Goal: Task Accomplishment & Management: Complete application form

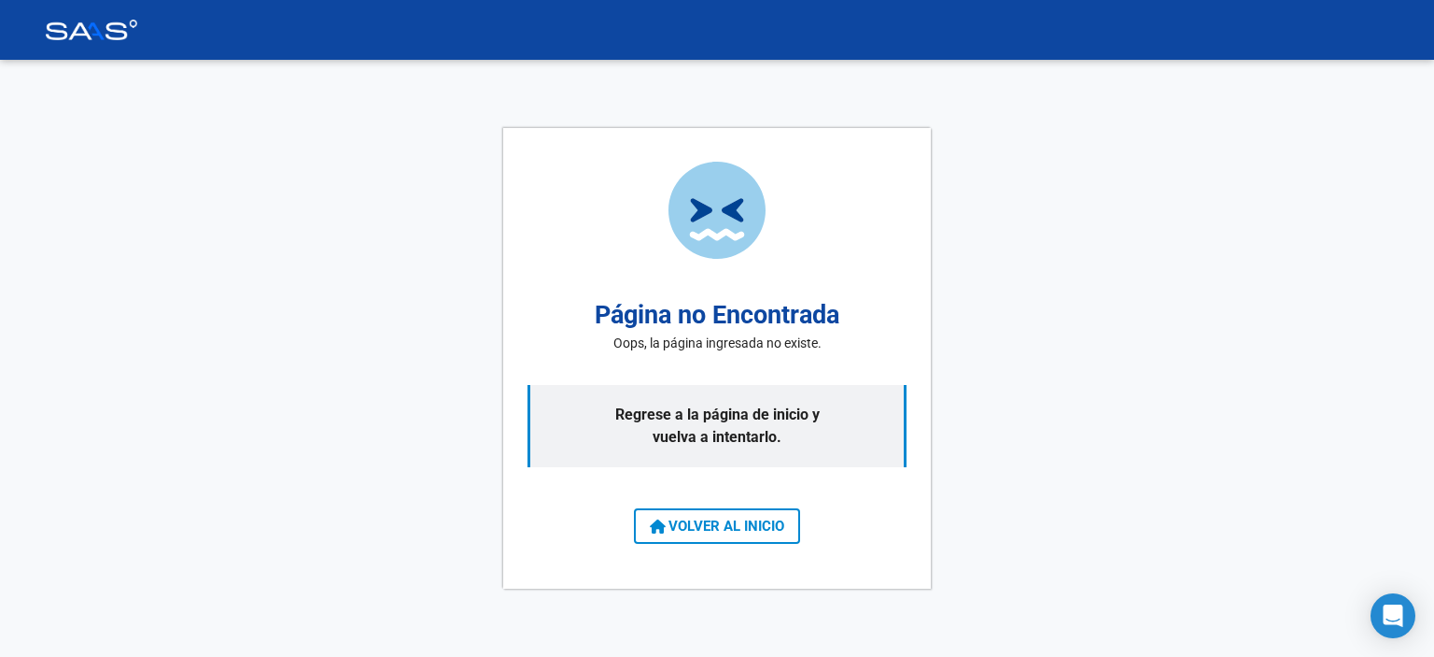
click at [669, 526] on span "VOLVER AL INICIO" at bounding box center [717, 525] width 134 height 17
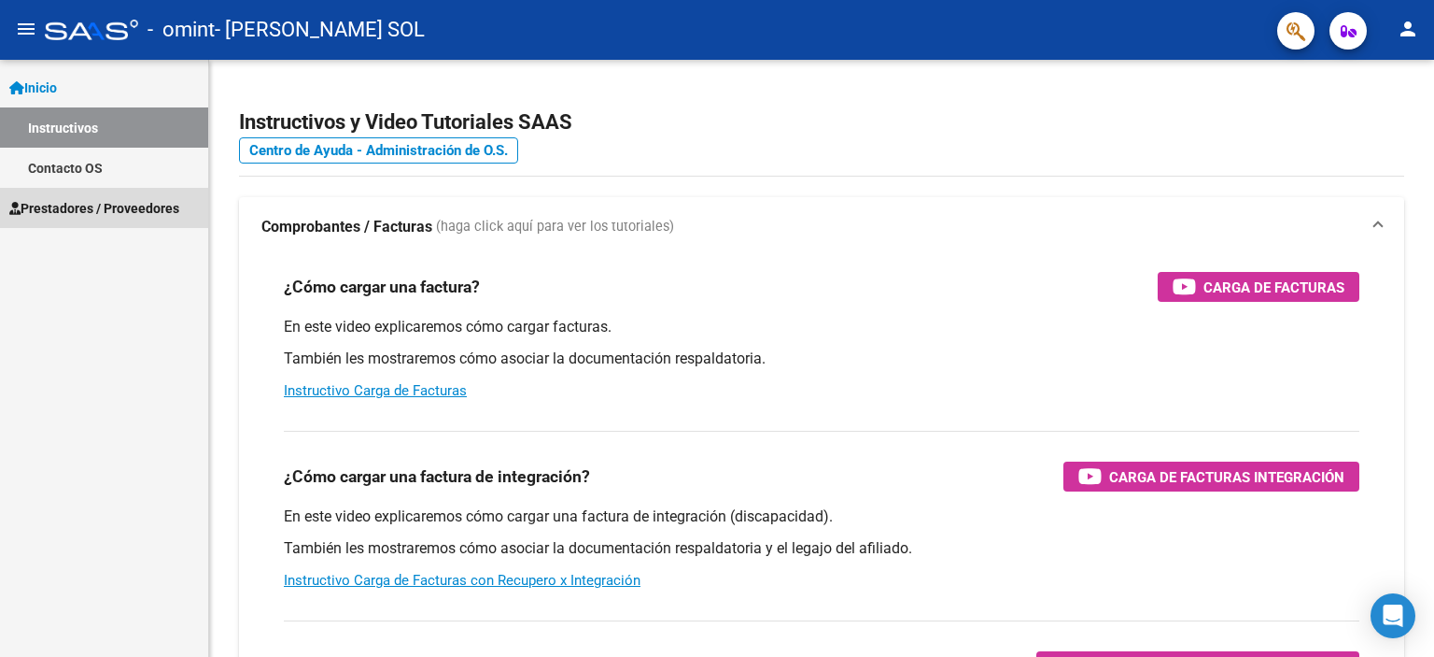
click at [82, 202] on span "Prestadores / Proveedores" at bounding box center [94, 208] width 170 height 21
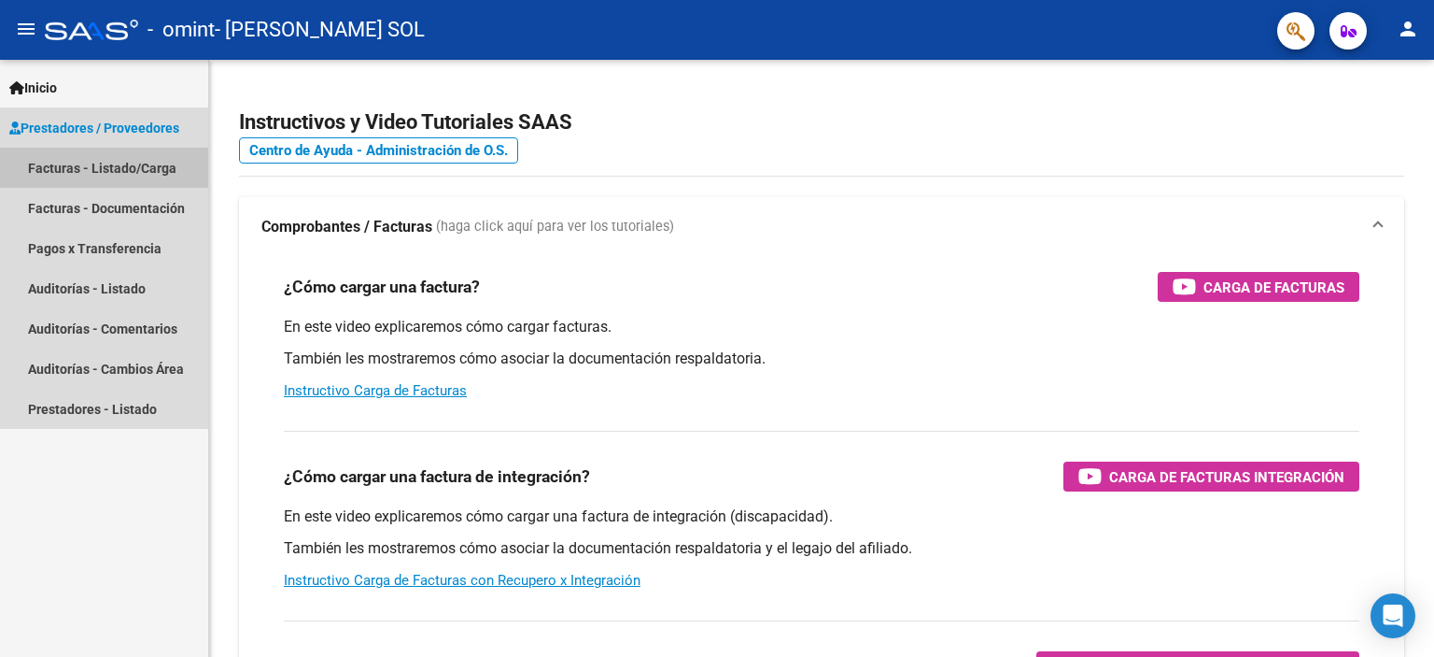
click at [99, 167] on link "Facturas - Listado/Carga" at bounding box center [104, 168] width 208 height 40
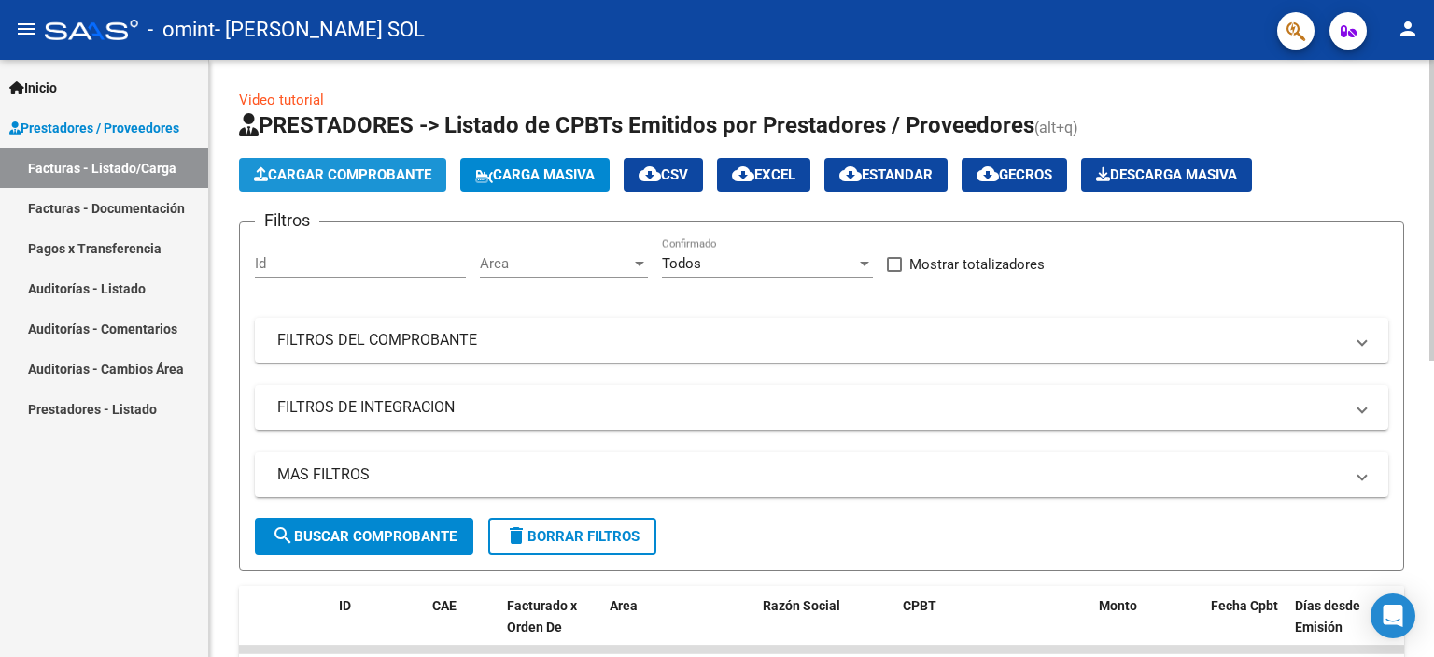
click at [379, 178] on span "Cargar Comprobante" at bounding box center [342, 174] width 177 height 17
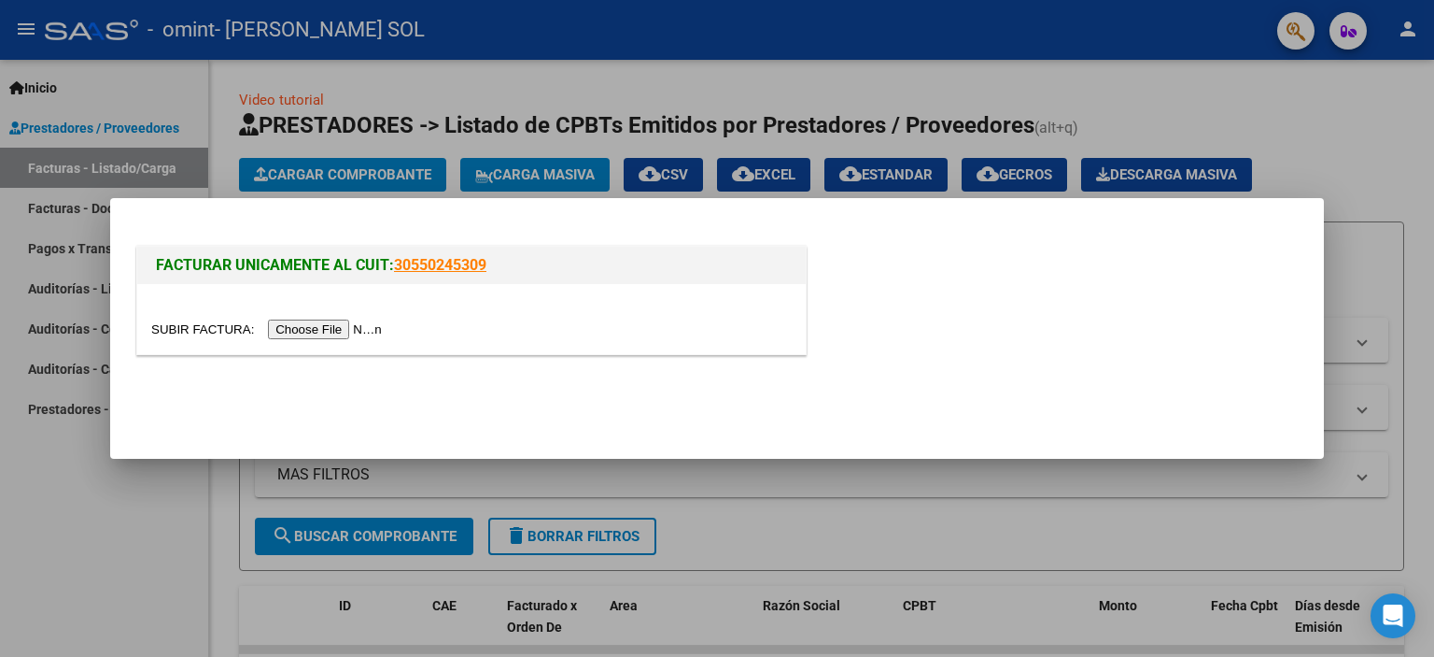
click at [353, 330] on input "file" at bounding box center [269, 329] width 236 height 20
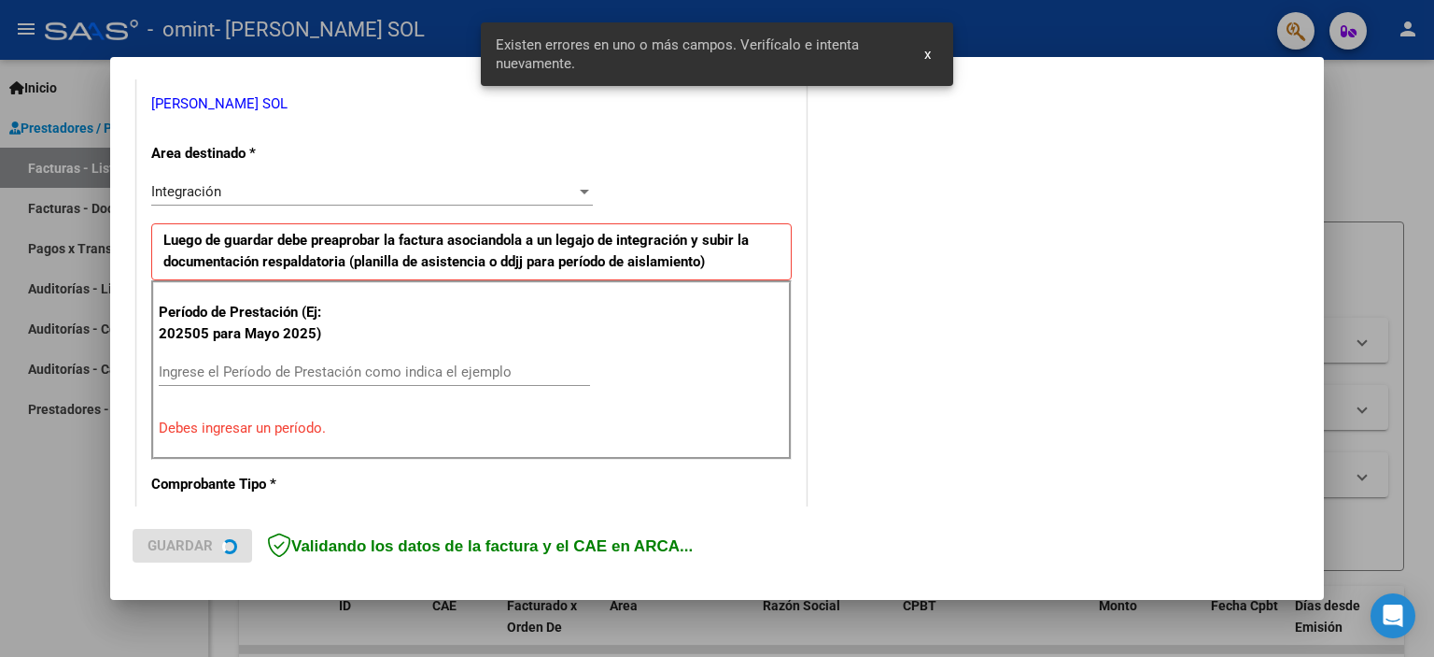
scroll to position [400, 0]
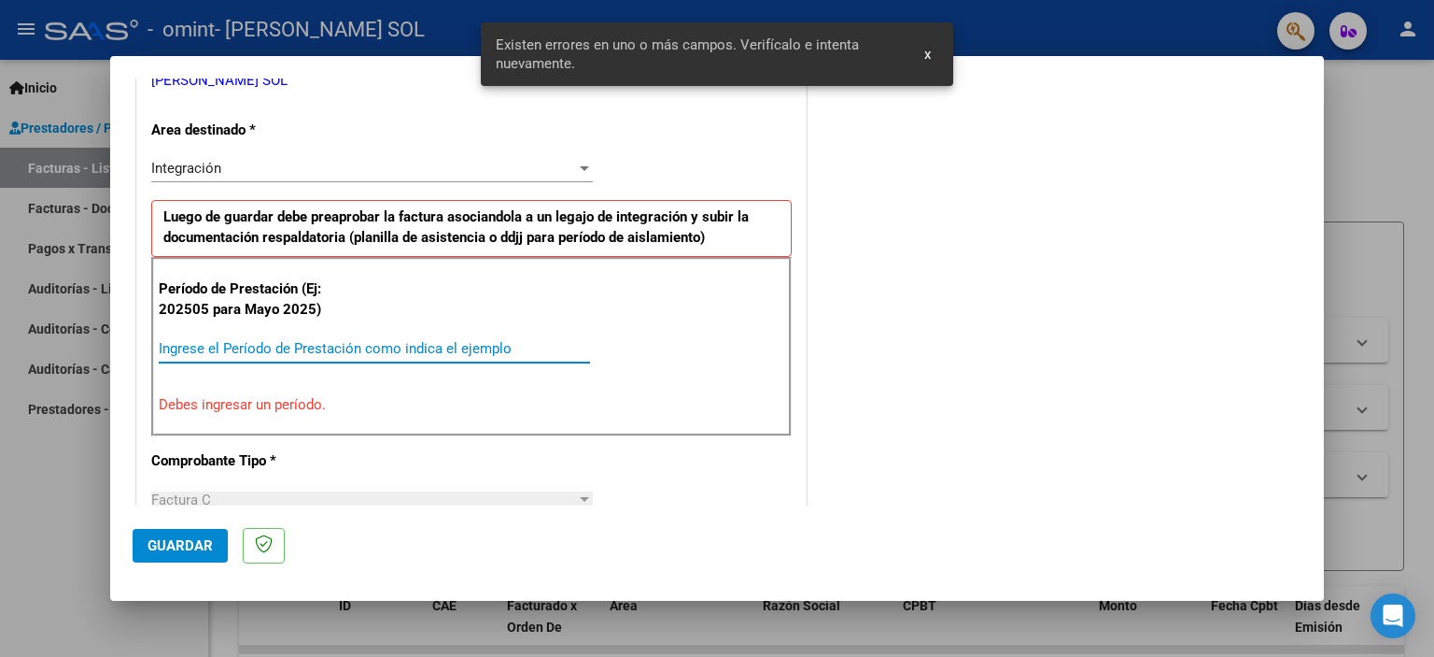
click at [237, 347] on input "Ingrese el Período de Prestación como indica el ejemplo" at bounding box center [374, 348] width 431 height 17
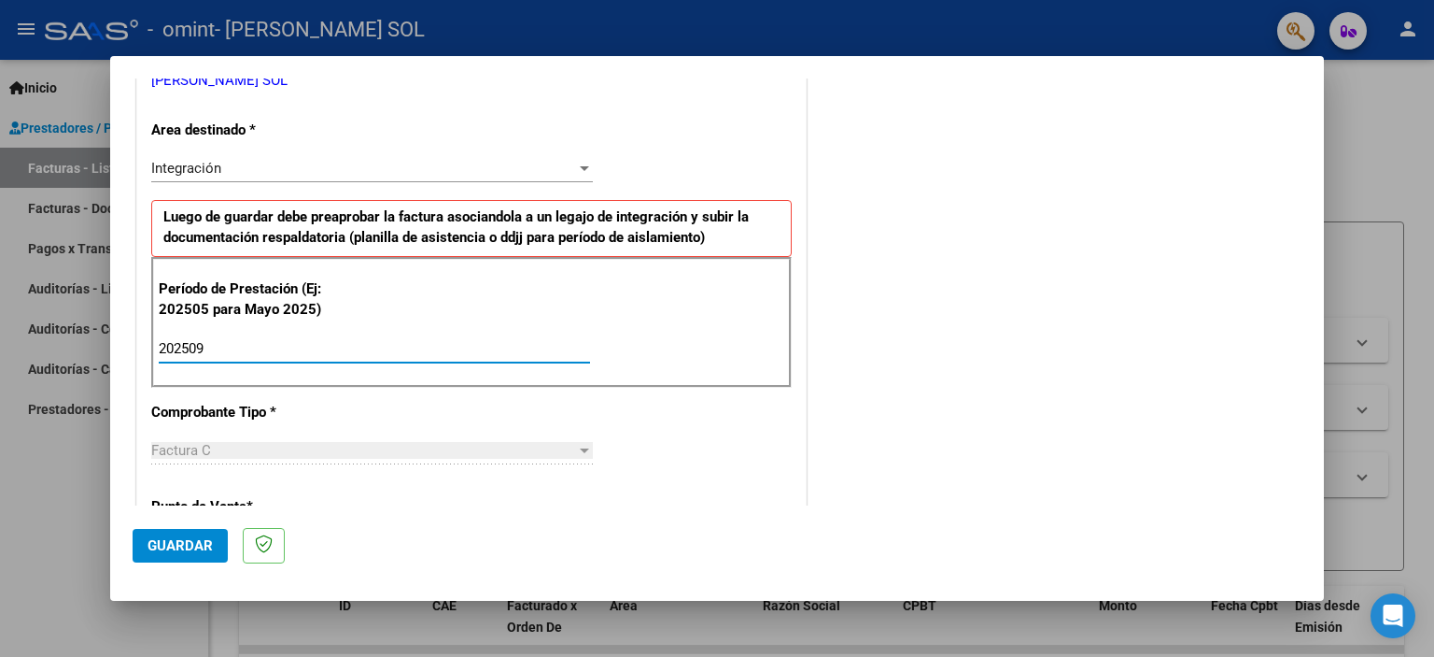
type input "202509"
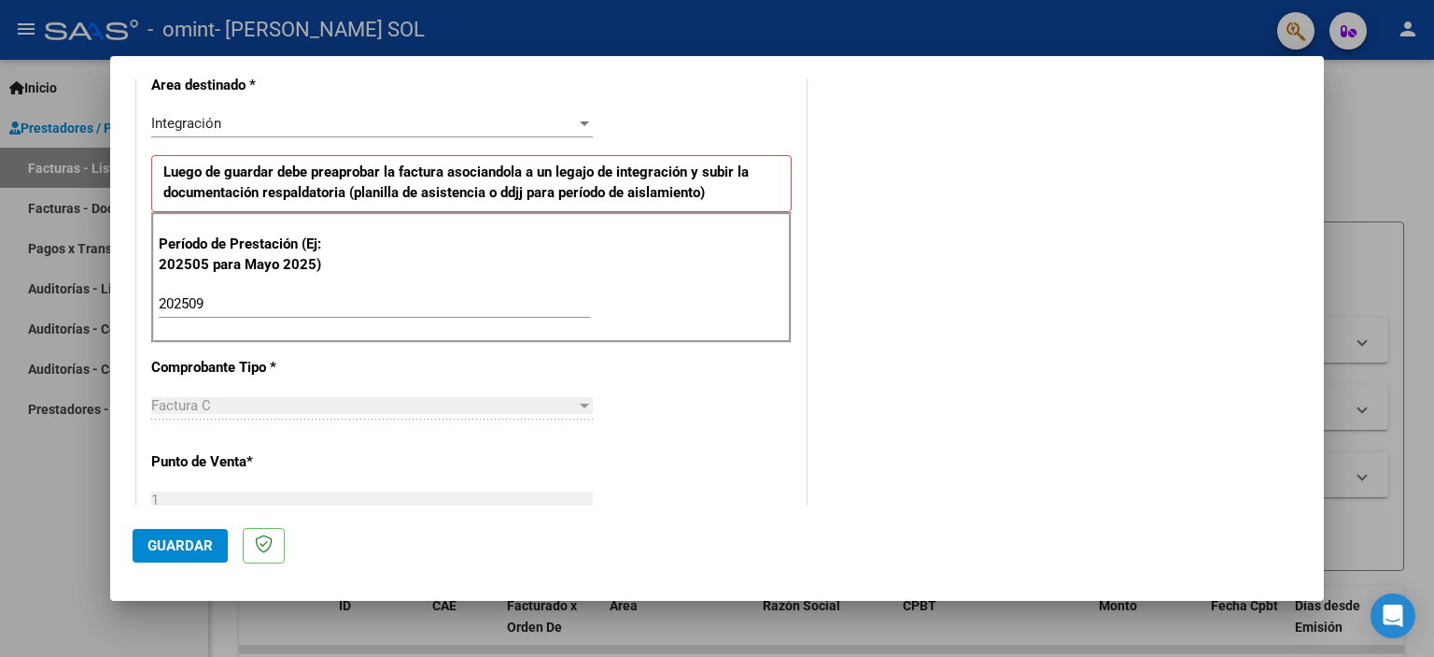
scroll to position [438, 0]
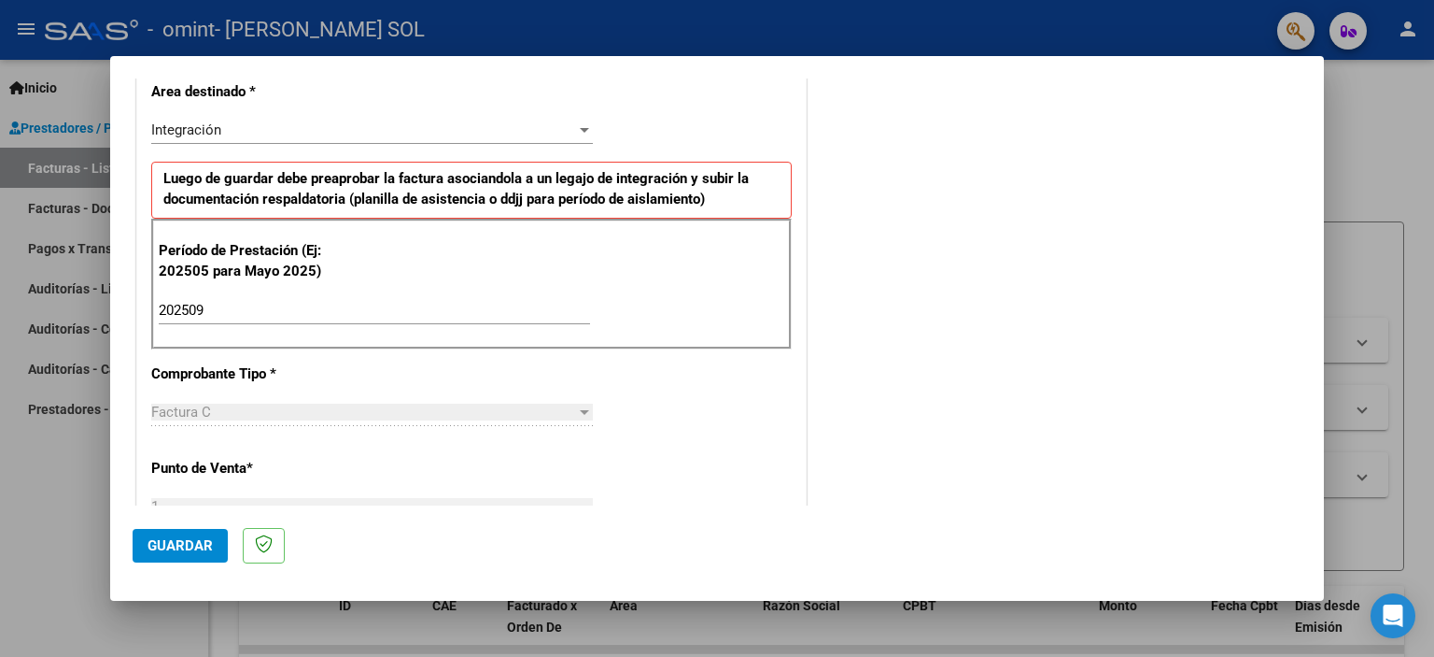
click at [195, 546] on span "Guardar" at bounding box center [180, 545] width 65 height 17
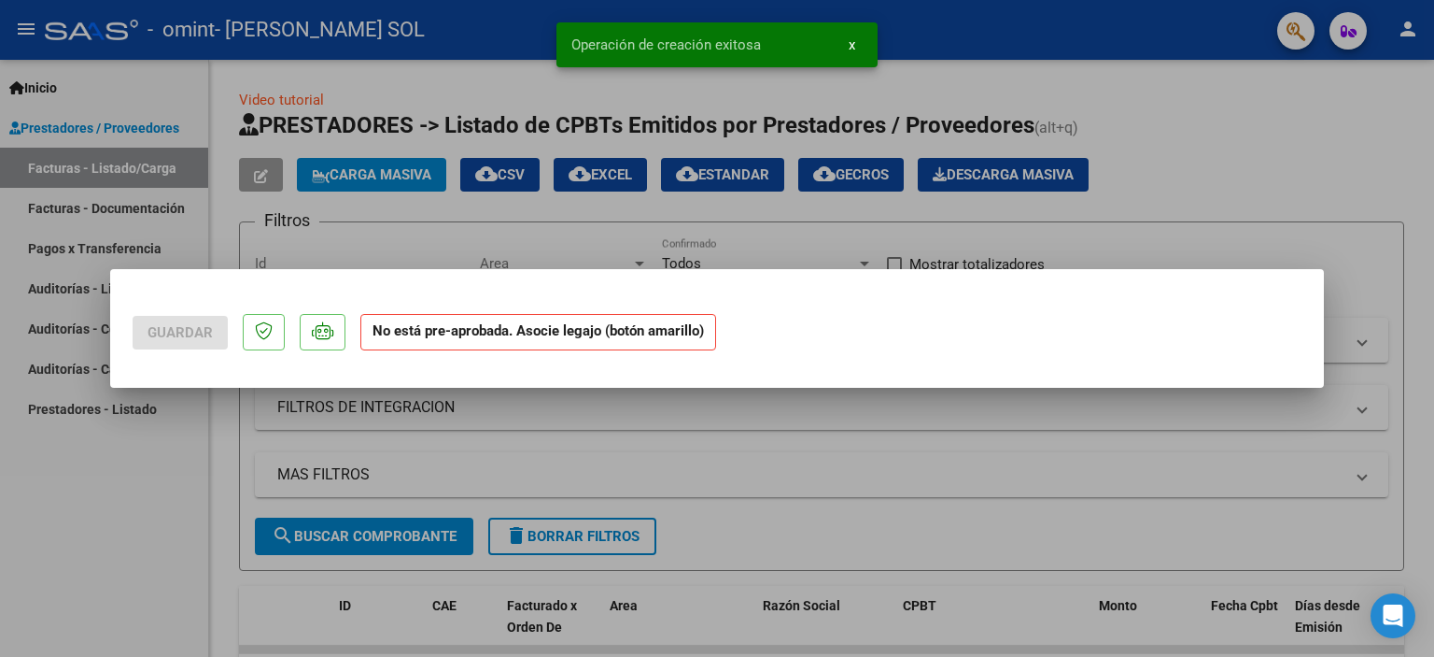
scroll to position [0, 0]
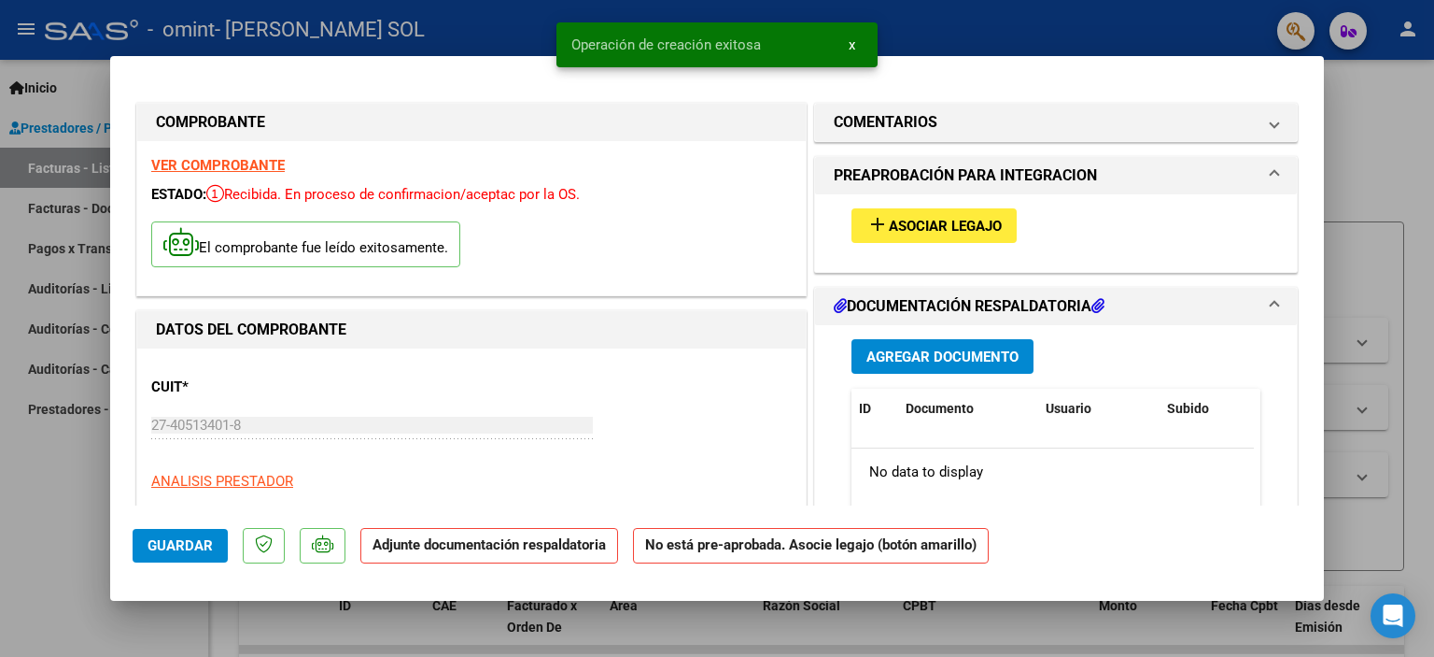
click at [878, 222] on mat-icon "add" at bounding box center [878, 224] width 22 height 22
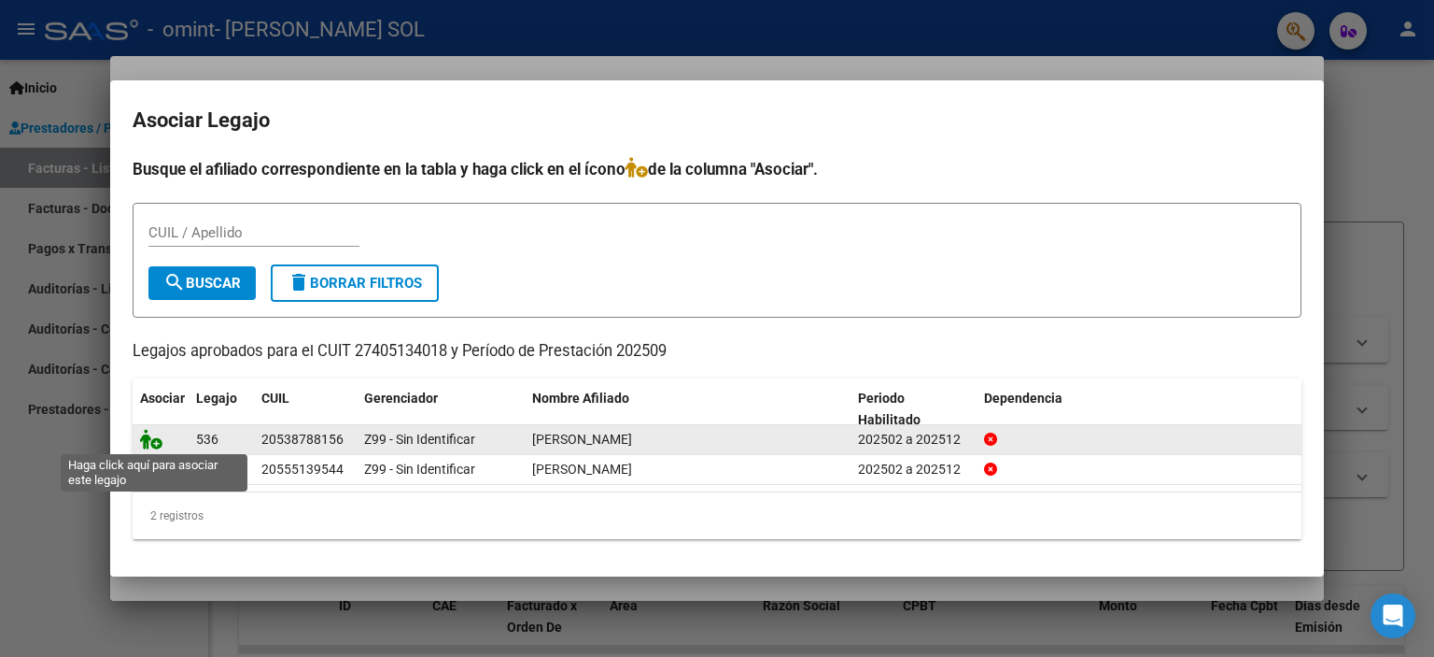
click at [155, 440] on icon at bounding box center [151, 439] width 22 height 21
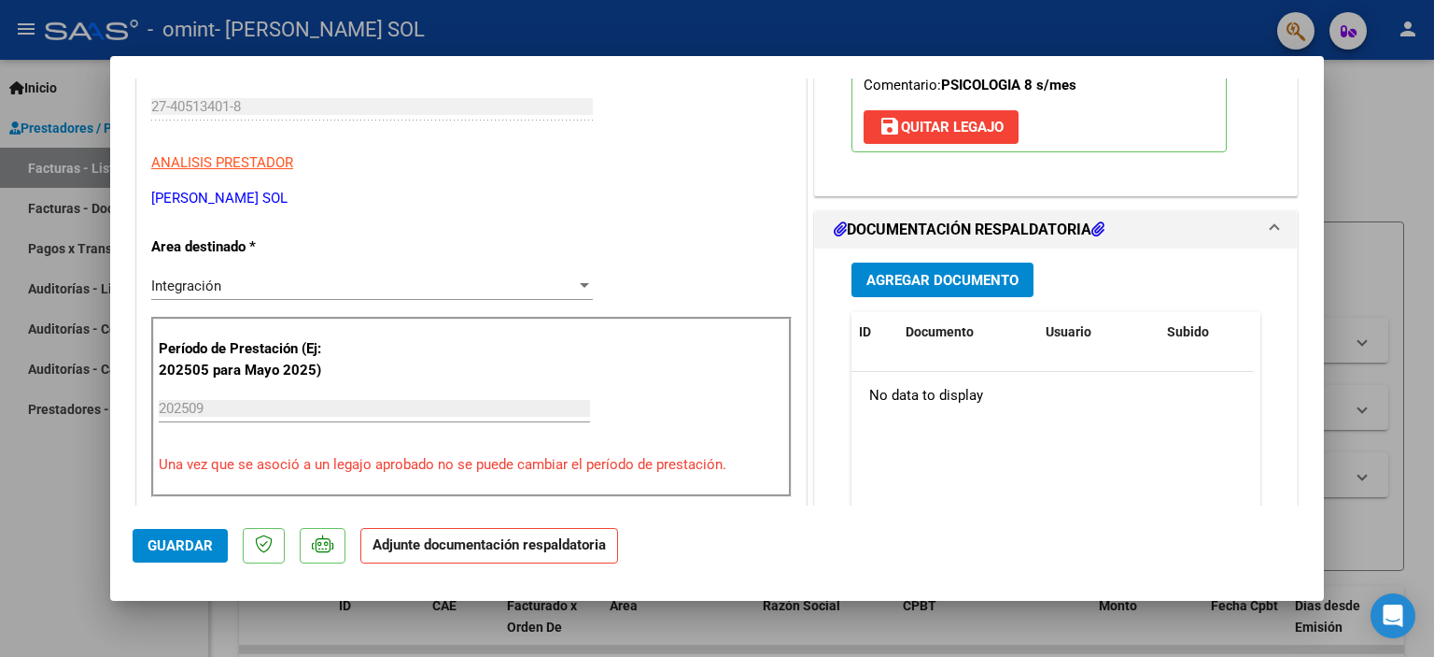
scroll to position [325, 0]
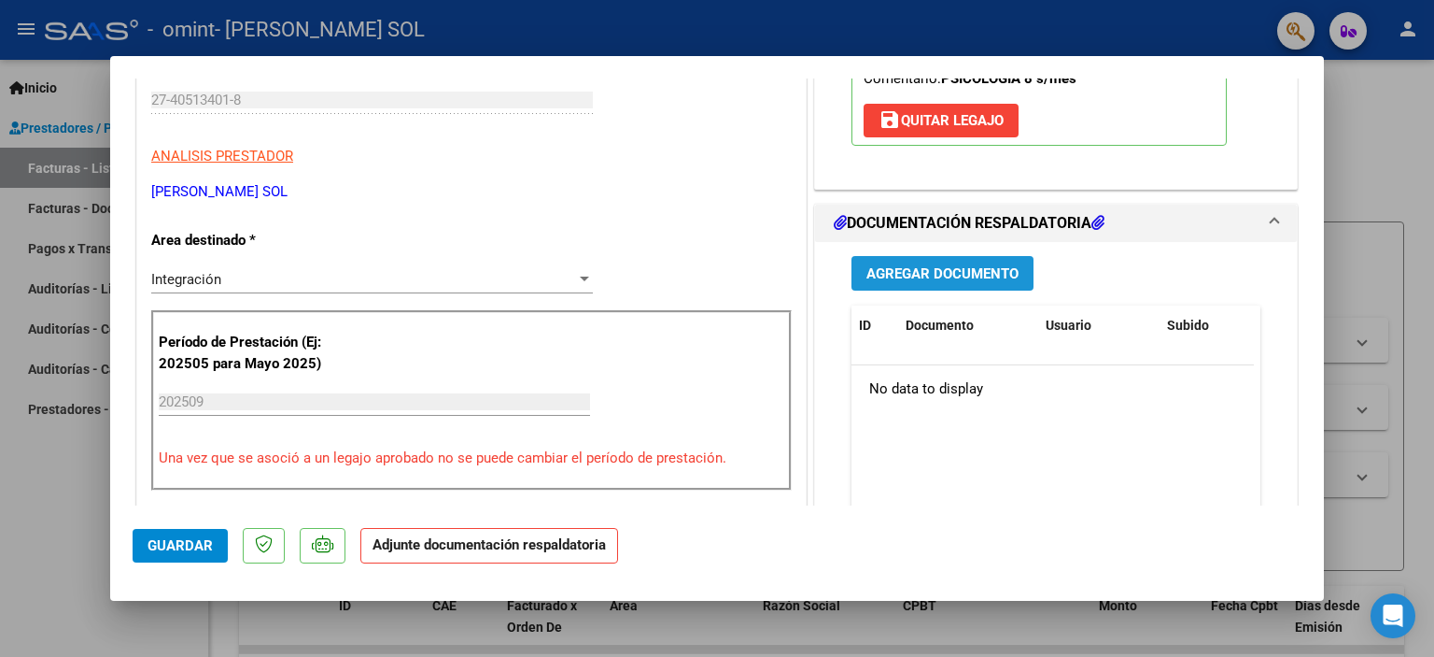
click at [962, 268] on span "Agregar Documento" at bounding box center [943, 273] width 152 height 17
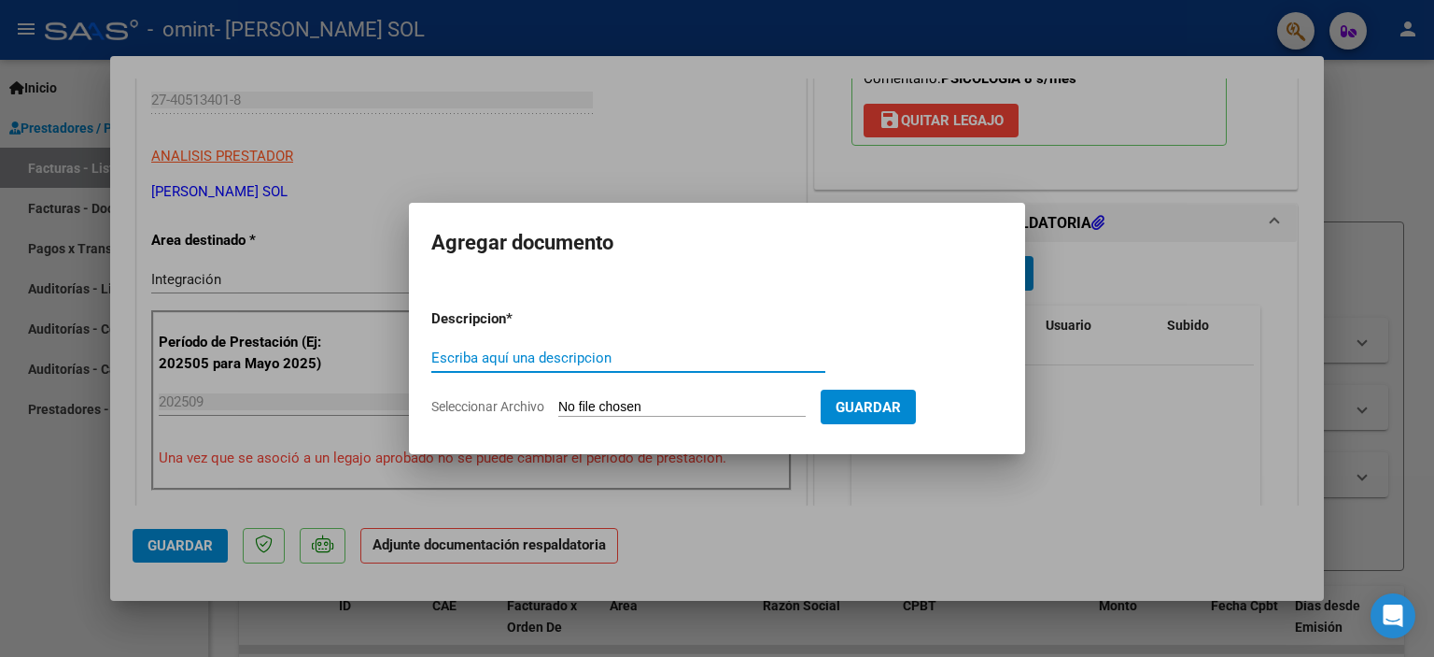
click at [618, 359] on input "Escriba aquí una descripcion" at bounding box center [628, 357] width 394 height 17
click at [480, 352] on input "Escriba aquí una descripcion" at bounding box center [628, 357] width 394 height 17
type input "P"
type input "A"
click at [602, 355] on input "PLANILLA DE ASISTENCIA SEPTIEMBRE 2025" at bounding box center [628, 357] width 394 height 17
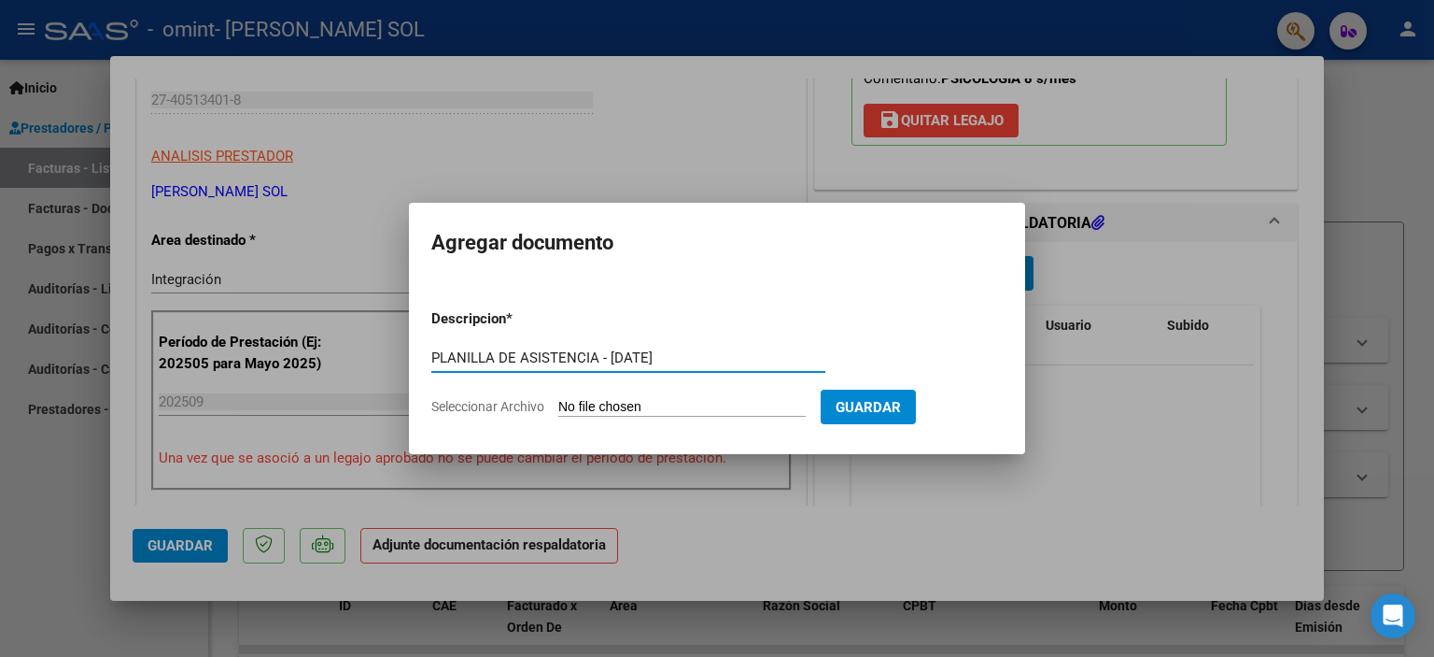
type input "PLANILLA DE ASISTENCIA - [DATE]"
click at [647, 400] on input "Seleccionar Archivo" at bounding box center [681, 408] width 247 height 18
type input "C:\fakepath\ASISTENCIA [DATE] - [PERSON_NAME].pdf"
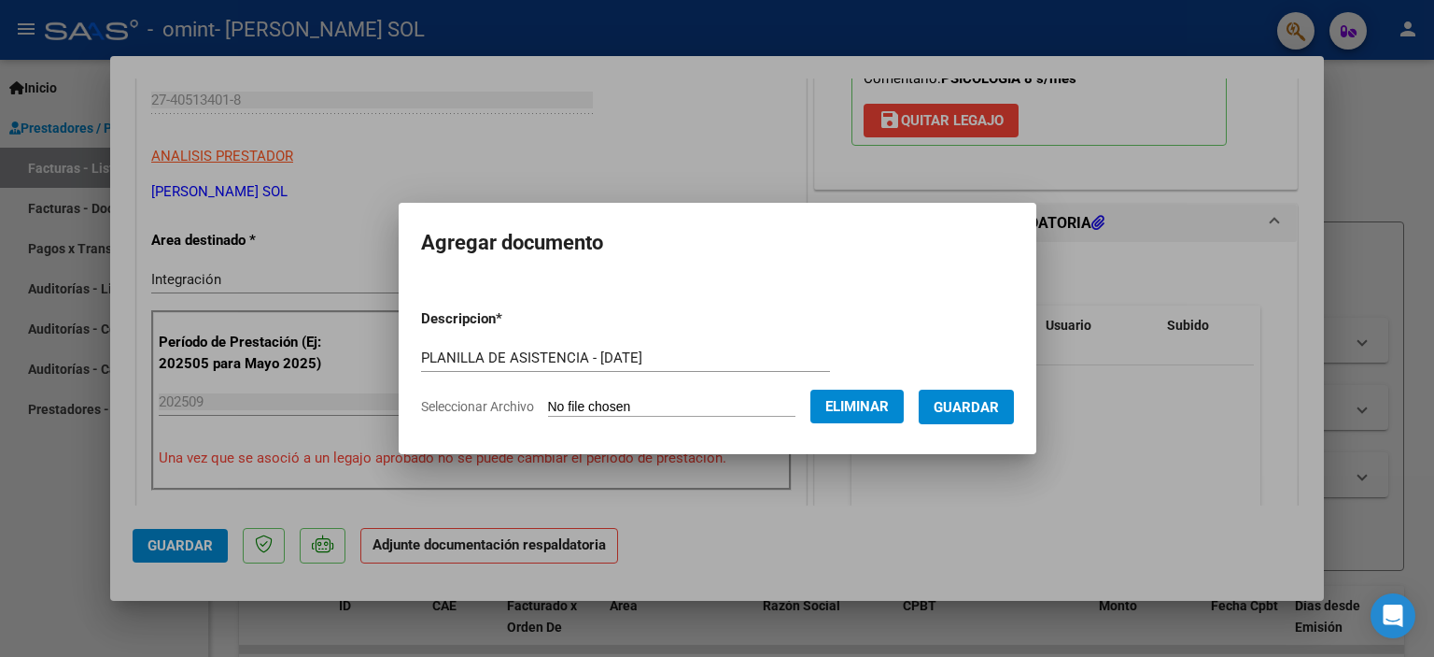
click at [956, 408] on span "Guardar" at bounding box center [966, 407] width 65 height 17
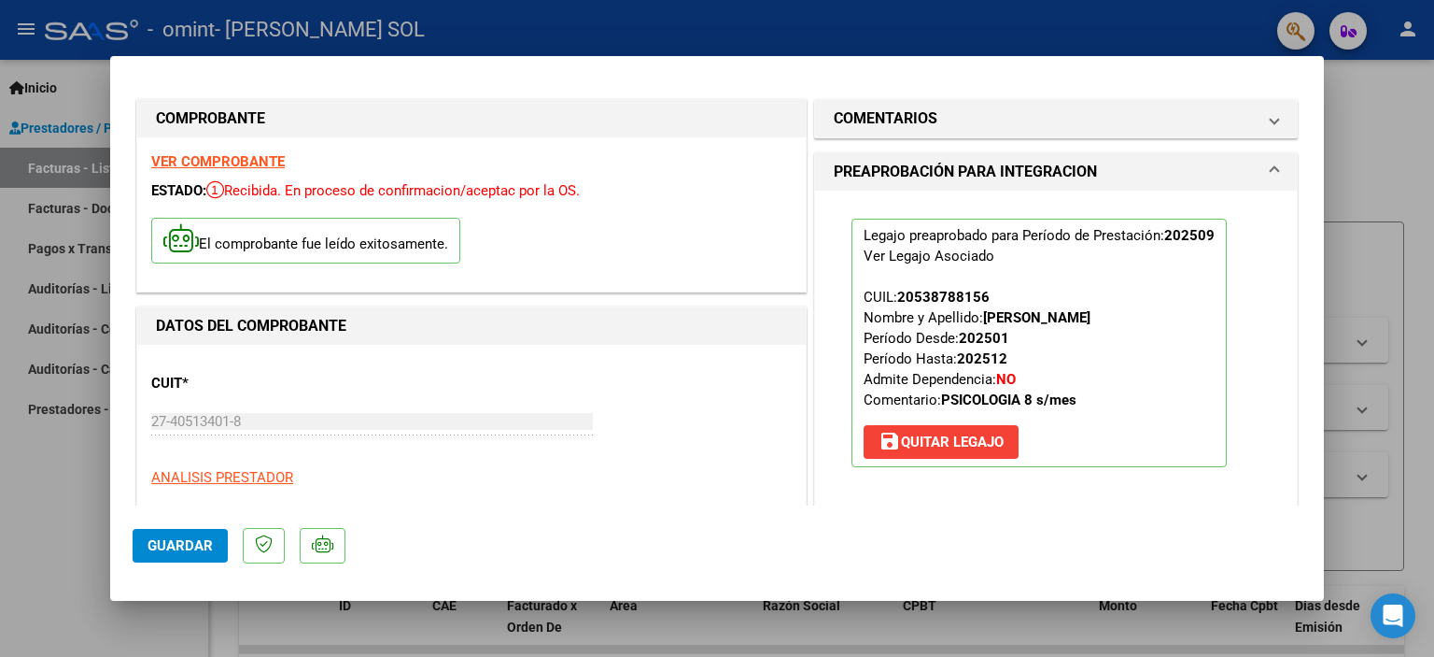
scroll to position [7, 0]
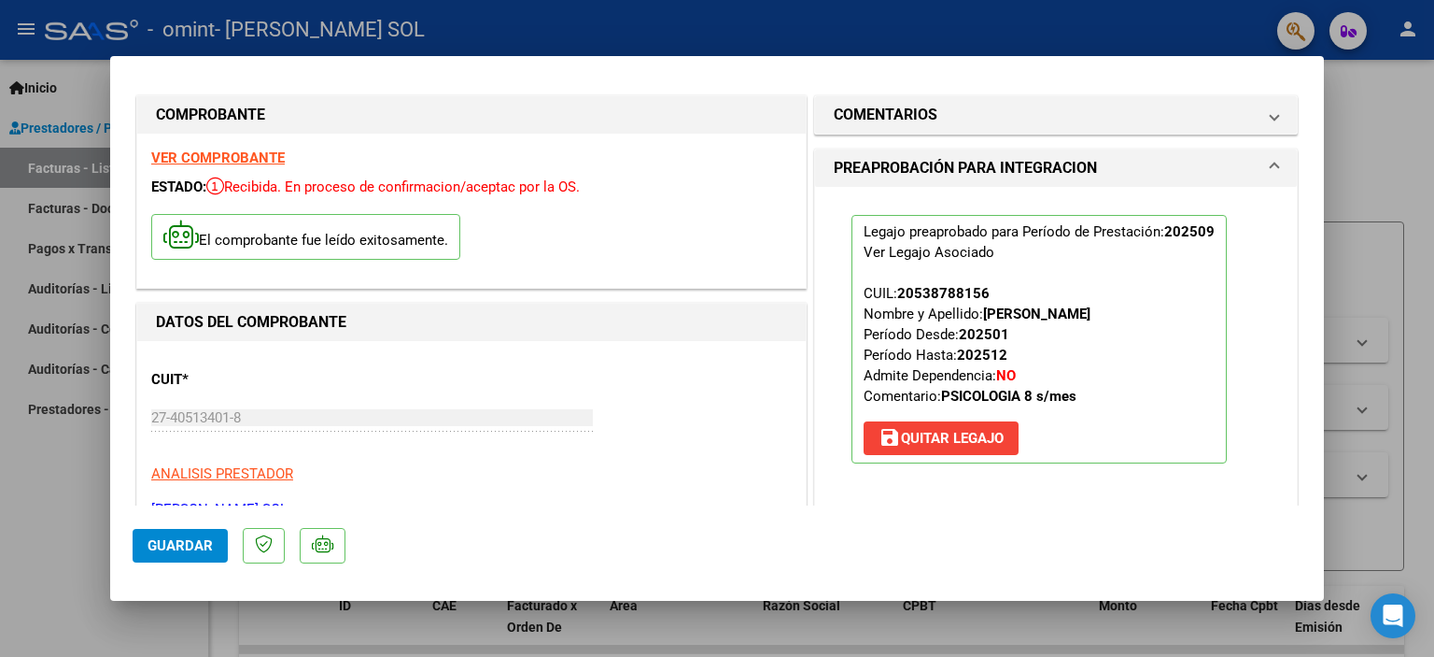
click at [197, 544] on span "Guardar" at bounding box center [180, 545] width 65 height 17
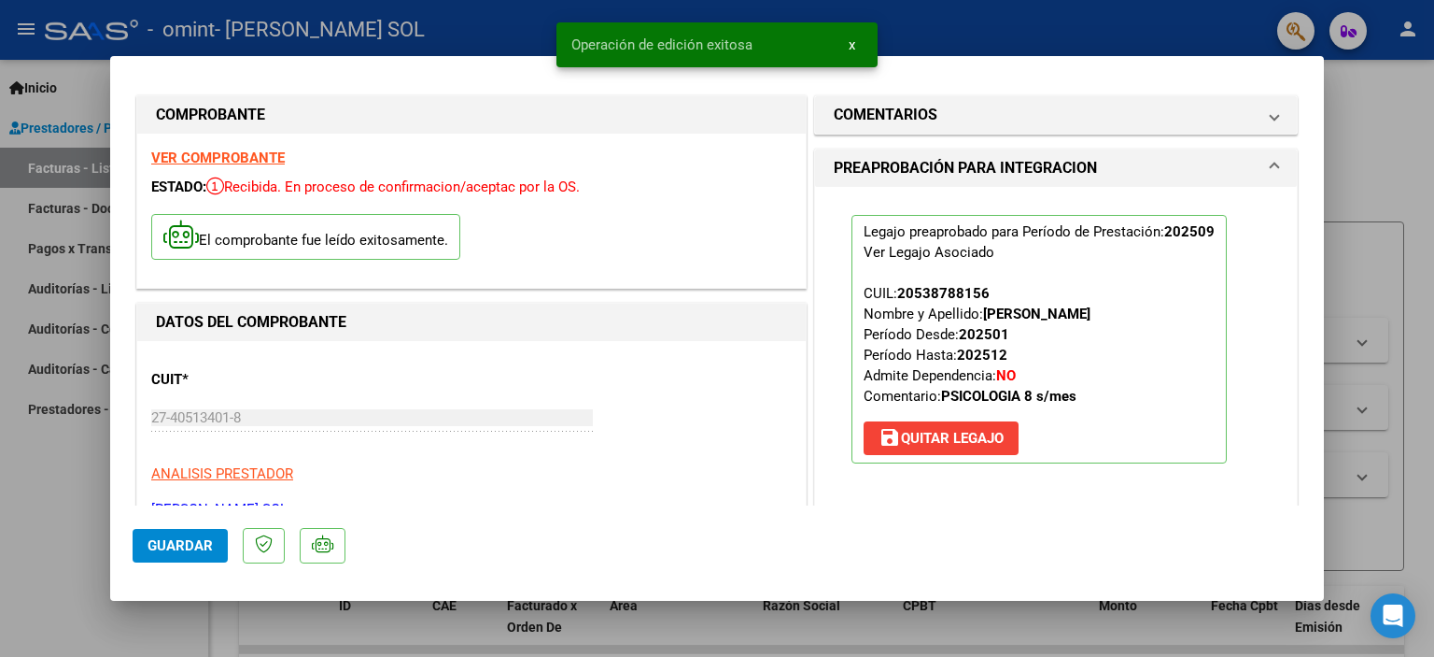
click at [1406, 183] on div at bounding box center [717, 328] width 1434 height 657
type input "$ 0,00"
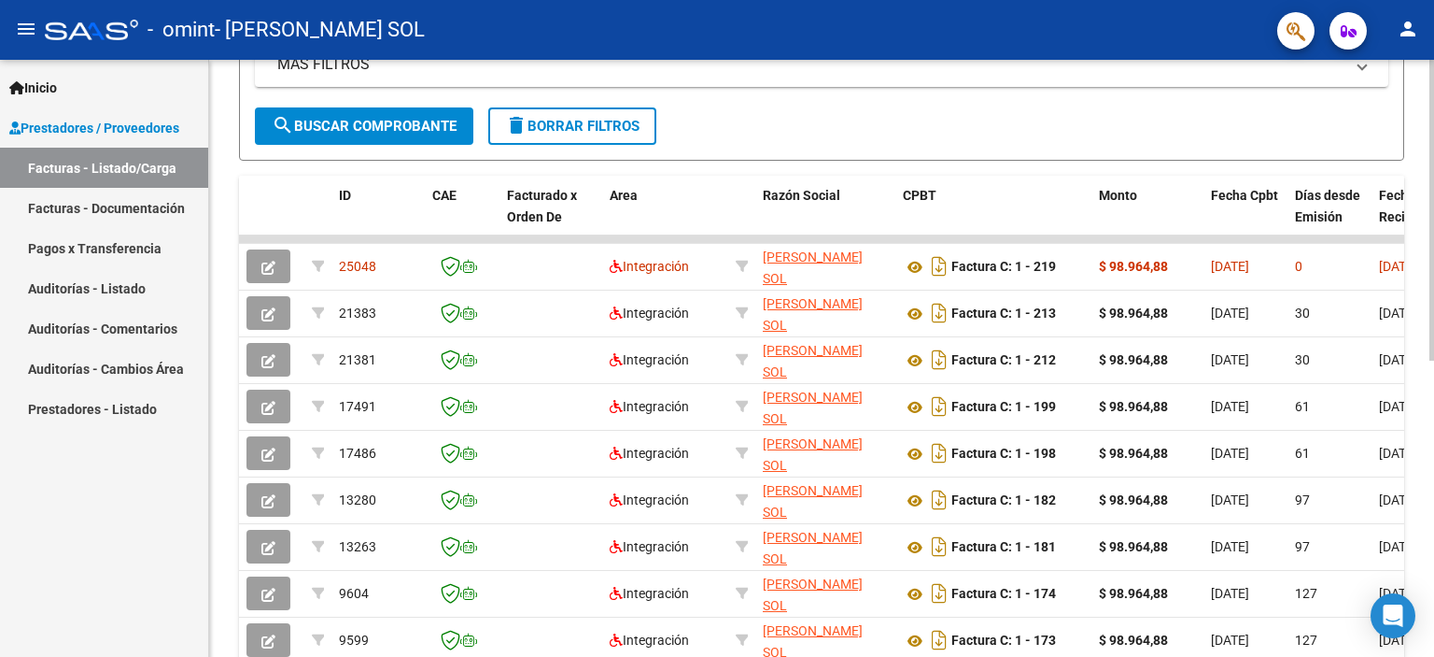
scroll to position [392, 0]
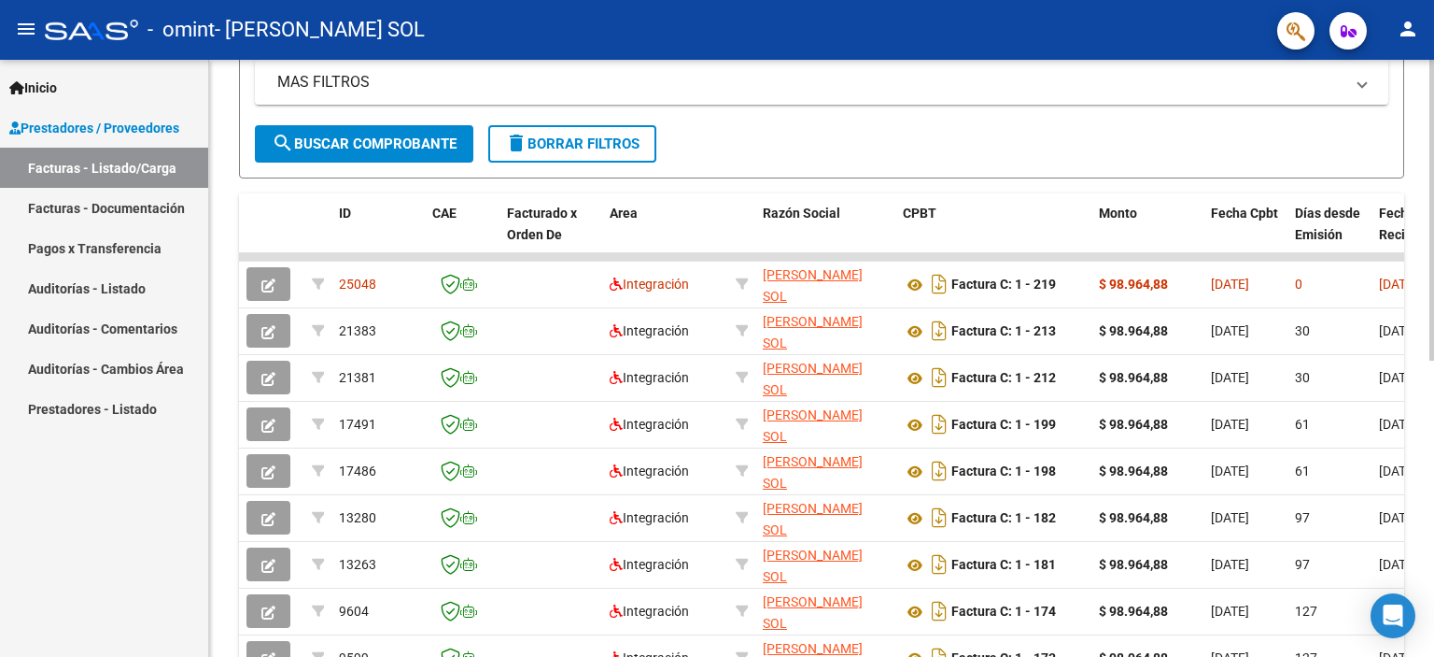
click at [1434, 344] on div at bounding box center [1432, 411] width 5 height 301
